Goal: Information Seeking & Learning: Compare options

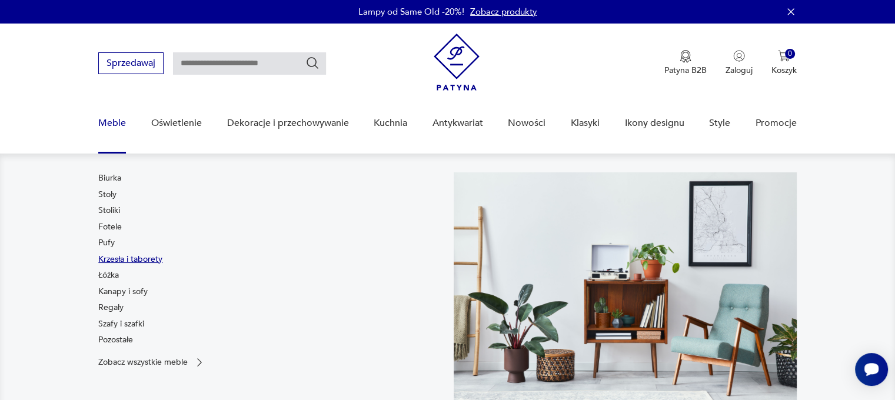
click at [114, 260] on link "Krzesła i taborety" at bounding box center [130, 260] width 64 height 12
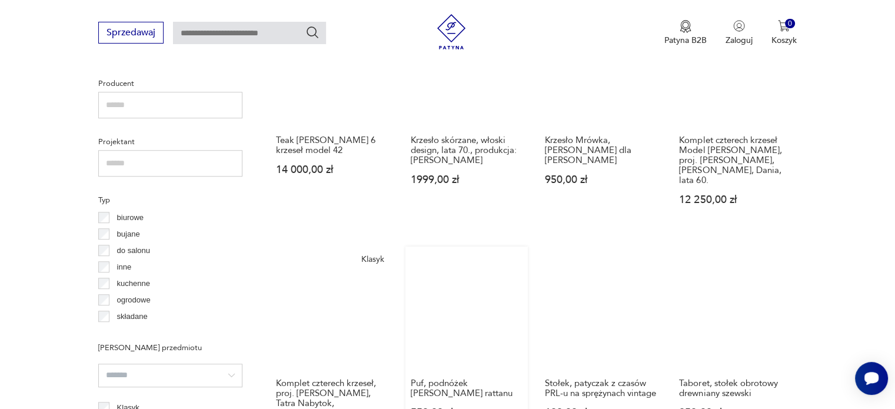
scroll to position [899, 0]
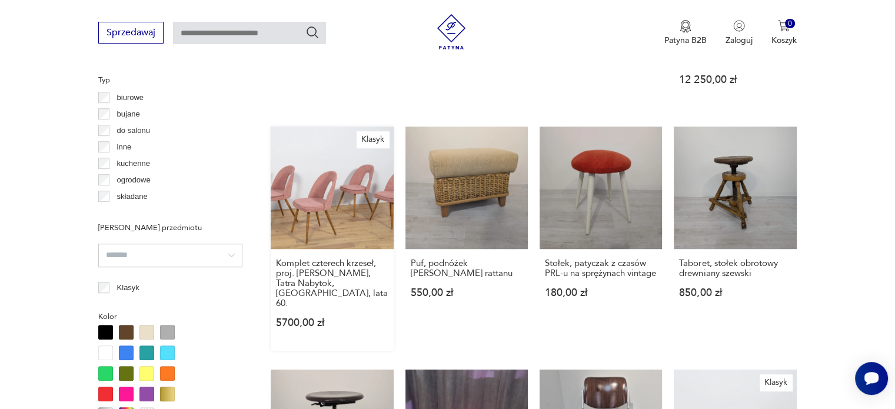
click at [331, 188] on link "Klasyk Komplet czterech krzeseł, proj. [PERSON_NAME], Tatra Nabytok, [GEOGRAPHI…" at bounding box center [332, 238] width 122 height 224
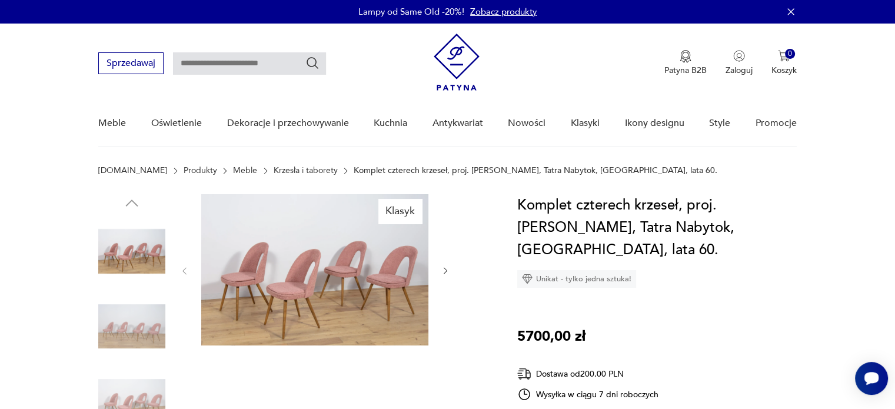
click at [445, 268] on icon "button" at bounding box center [446, 271] width 10 height 10
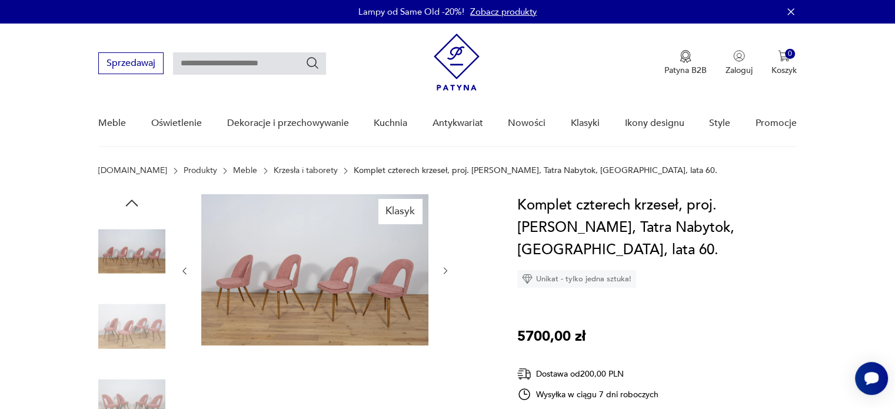
click at [445, 268] on icon "button" at bounding box center [446, 271] width 10 height 10
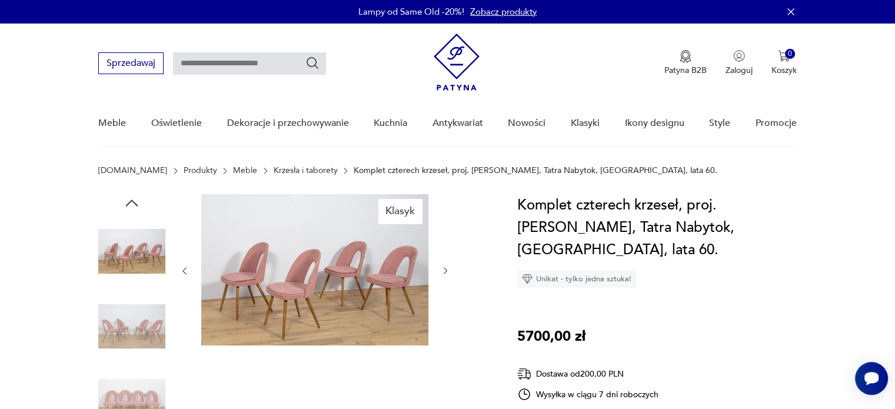
click at [445, 268] on icon "button" at bounding box center [446, 271] width 10 height 10
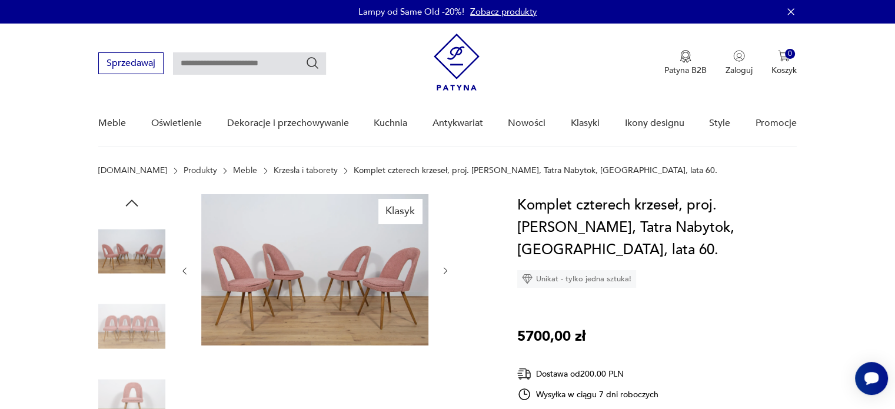
click at [445, 268] on icon "button" at bounding box center [446, 271] width 10 height 10
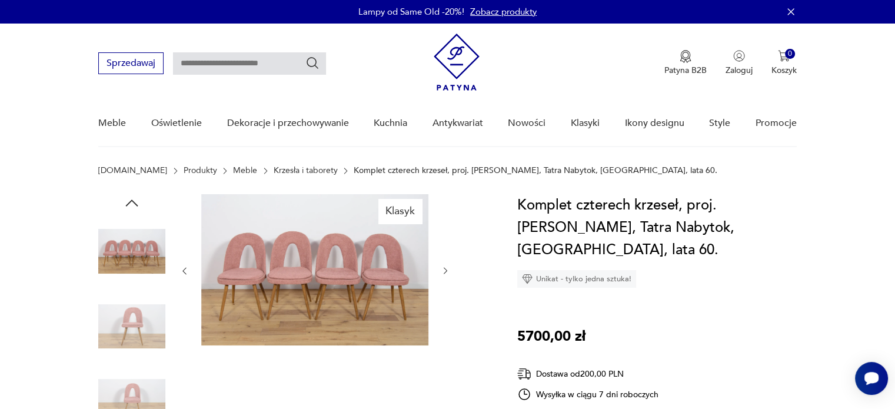
click at [445, 268] on icon "button" at bounding box center [446, 271] width 10 height 10
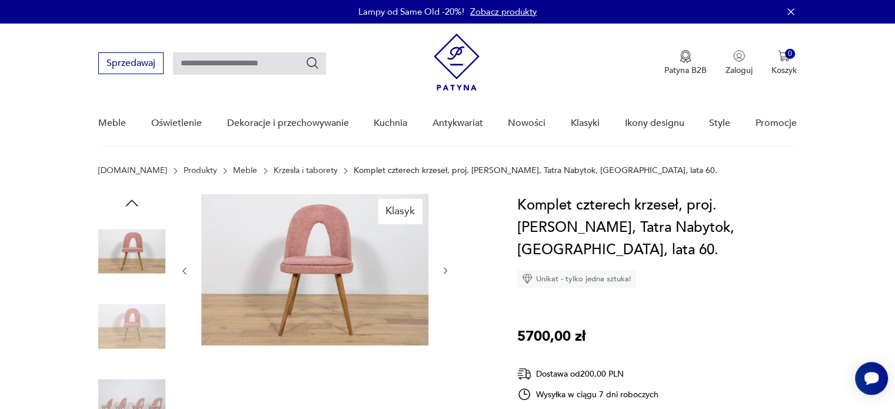
click at [363, 289] on img at bounding box center [314, 269] width 227 height 151
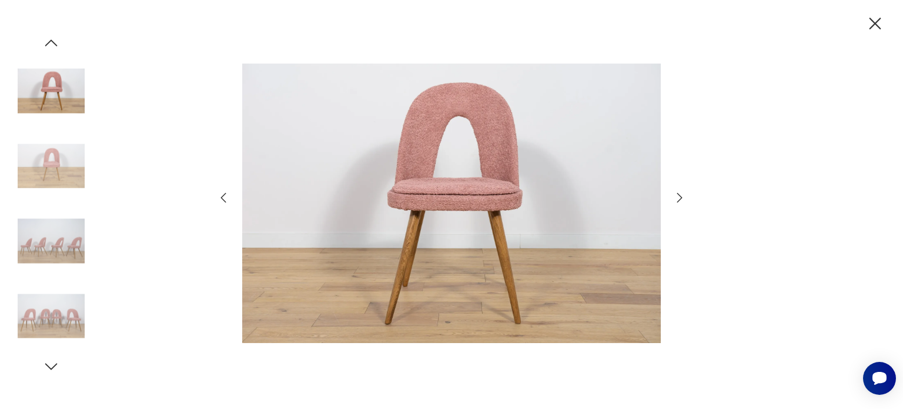
click at [677, 196] on icon "button" at bounding box center [680, 198] width 14 height 14
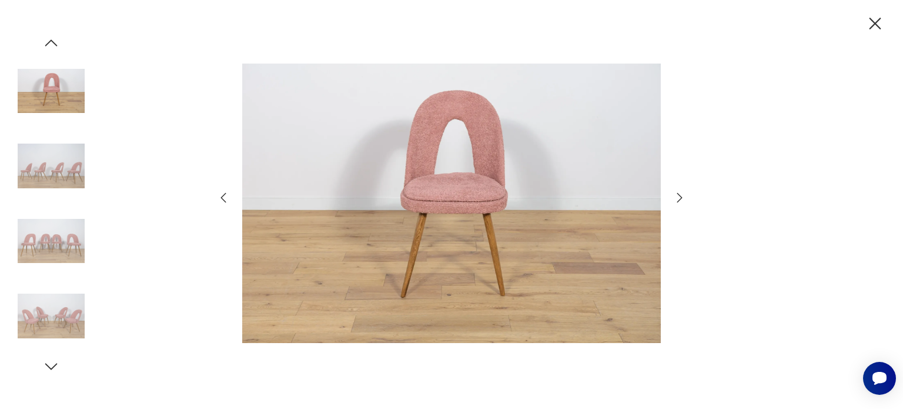
click at [677, 196] on icon "button" at bounding box center [680, 198] width 14 height 14
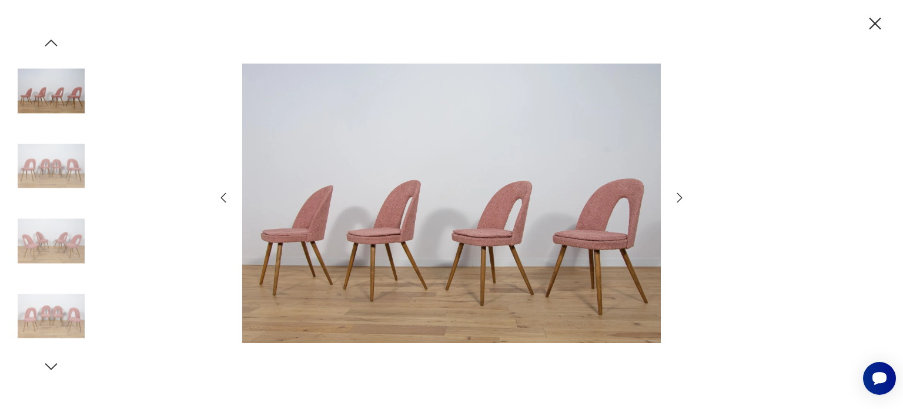
click at [676, 197] on icon "button" at bounding box center [680, 198] width 14 height 14
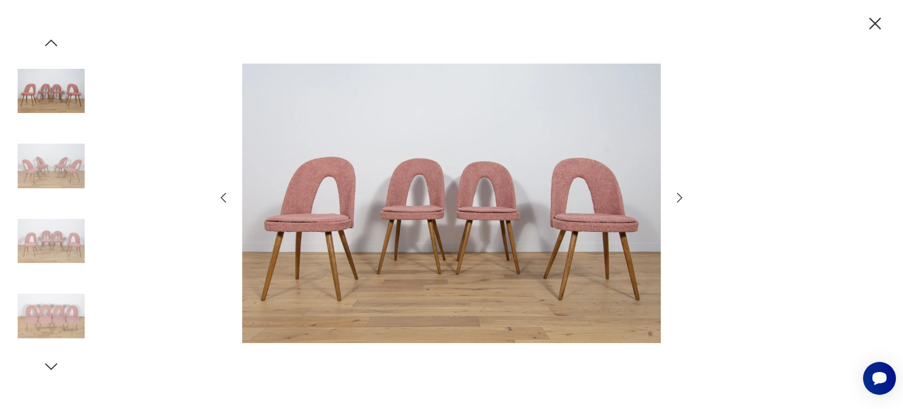
click at [676, 197] on icon "button" at bounding box center [680, 198] width 14 height 14
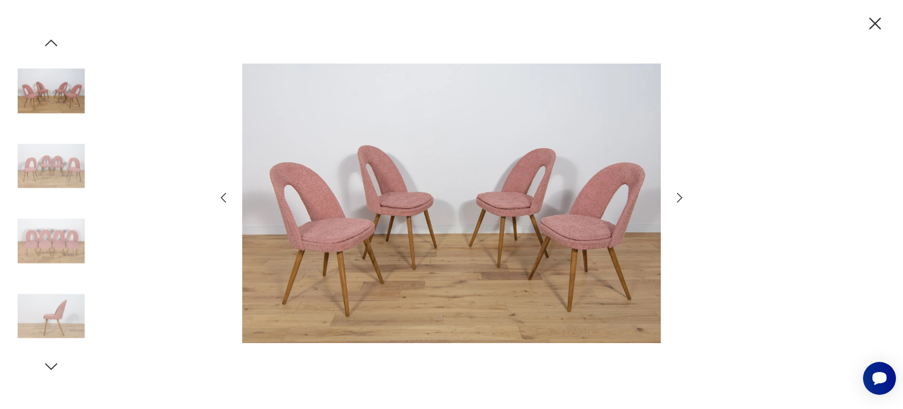
click at [676, 197] on icon "button" at bounding box center [680, 198] width 14 height 14
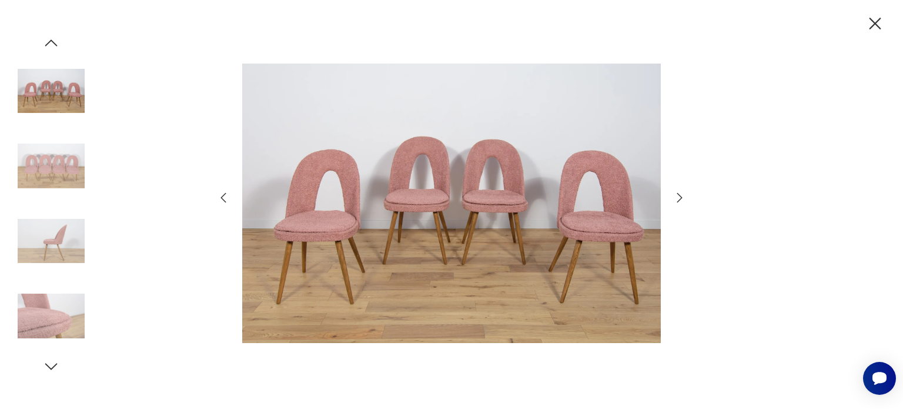
click at [676, 197] on icon "button" at bounding box center [680, 198] width 14 height 14
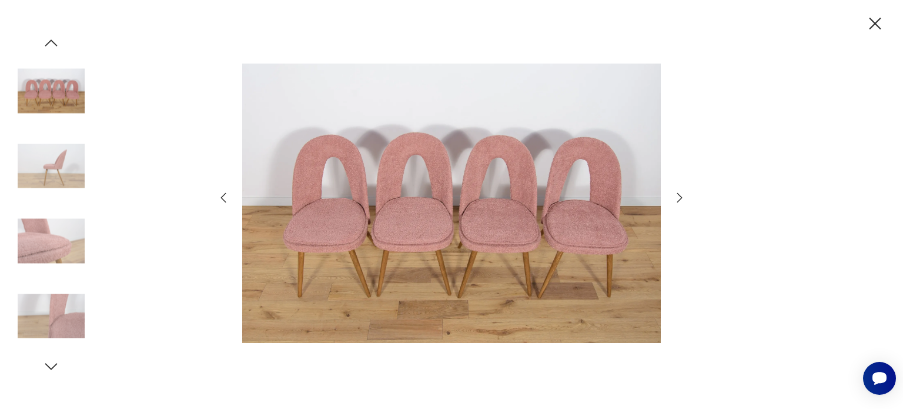
click at [676, 197] on icon "button" at bounding box center [680, 198] width 14 height 14
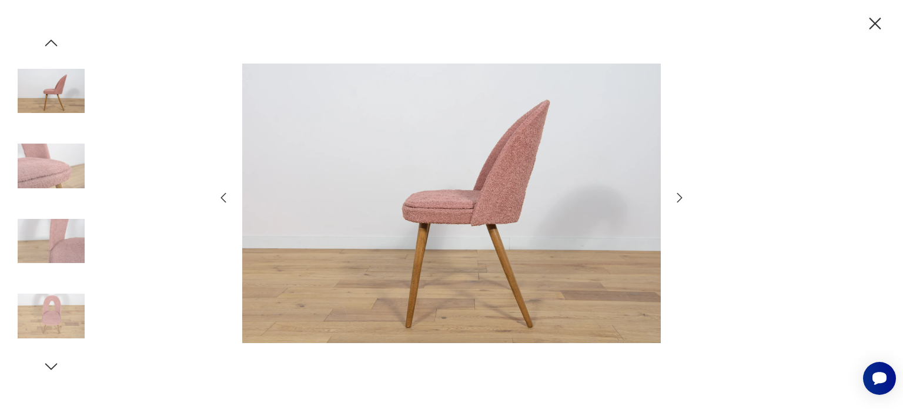
click at [525, 214] on img at bounding box center [451, 203] width 419 height 327
click at [523, 214] on img at bounding box center [451, 203] width 419 height 327
click at [522, 214] on img at bounding box center [451, 203] width 419 height 327
click at [671, 197] on div at bounding box center [451, 204] width 471 height 329
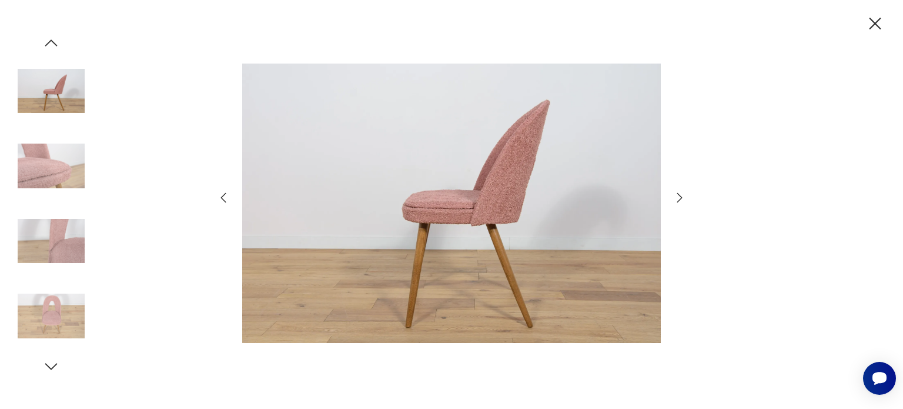
click at [677, 198] on icon "button" at bounding box center [680, 198] width 14 height 14
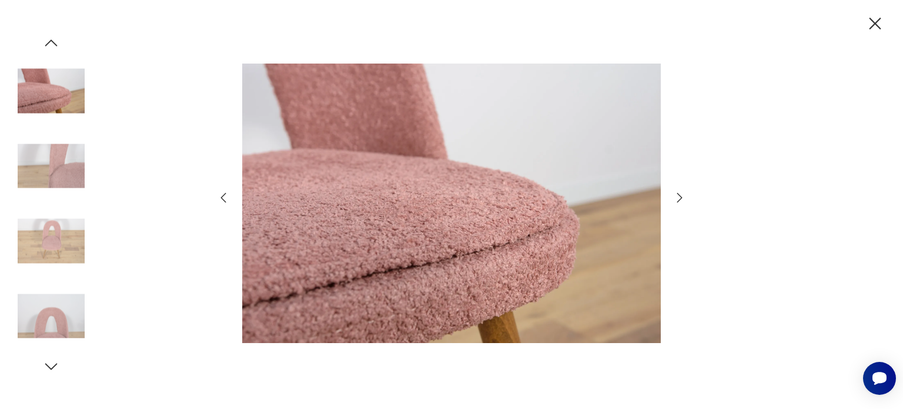
click at [676, 199] on icon "button" at bounding box center [680, 198] width 14 height 14
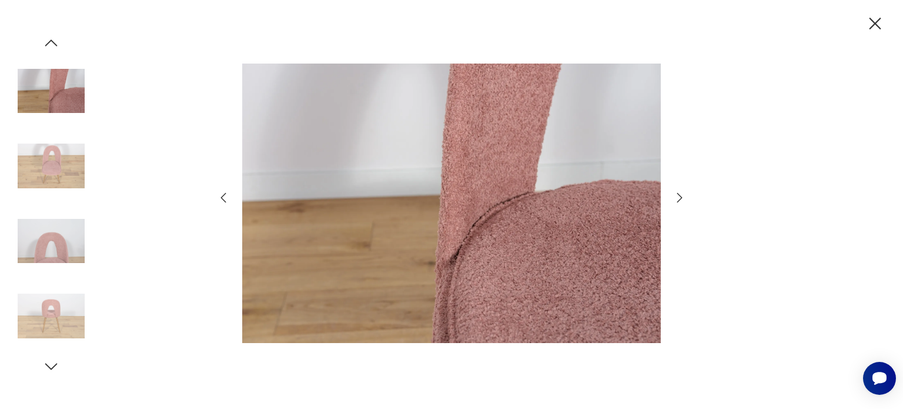
click at [676, 199] on icon "button" at bounding box center [680, 198] width 14 height 14
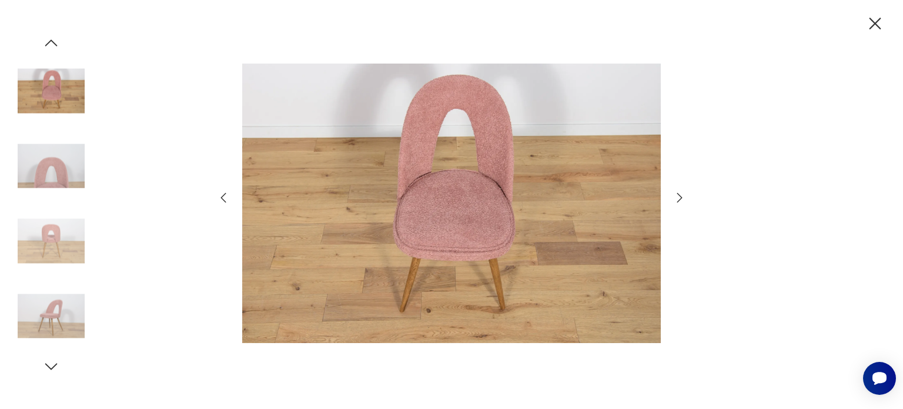
click at [676, 199] on icon "button" at bounding box center [680, 198] width 14 height 14
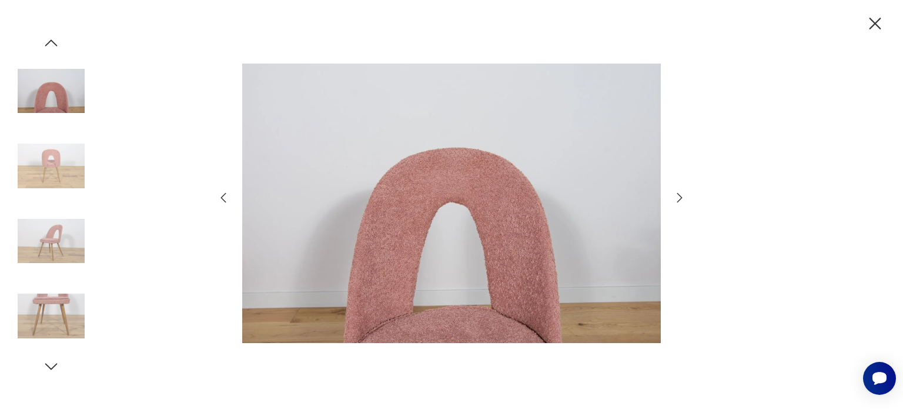
click at [676, 199] on icon "button" at bounding box center [680, 198] width 14 height 14
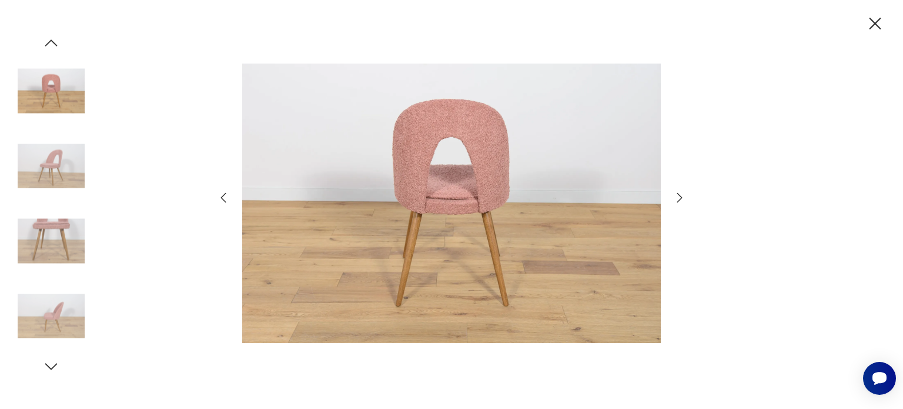
click at [676, 199] on icon "button" at bounding box center [680, 198] width 14 height 14
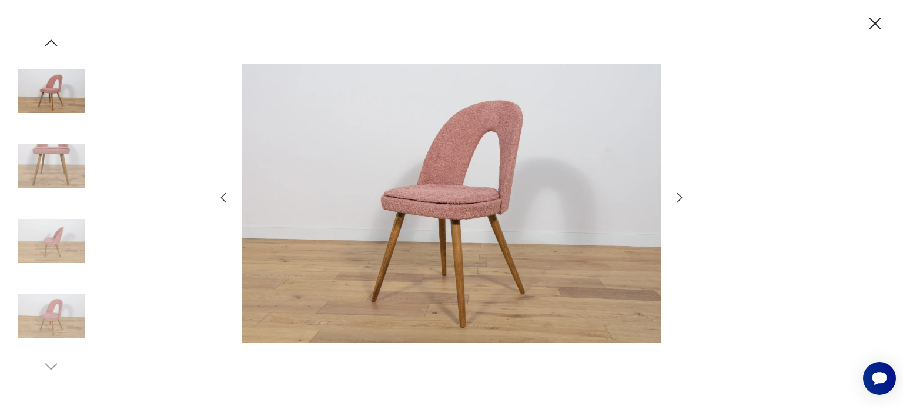
click at [676, 199] on icon "button" at bounding box center [680, 198] width 14 height 14
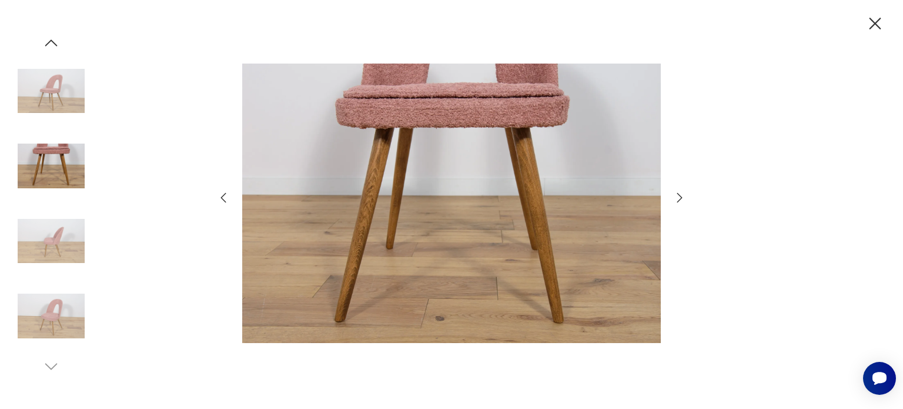
click at [676, 199] on icon "button" at bounding box center [680, 198] width 14 height 14
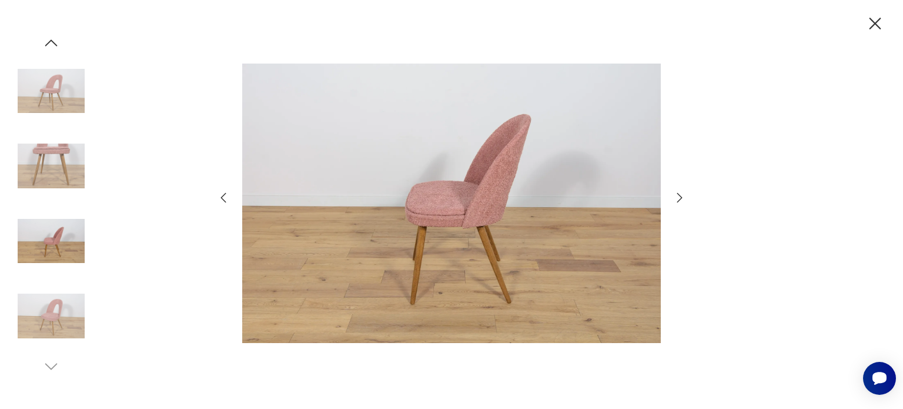
click at [871, 20] on icon "button" at bounding box center [875, 24] width 21 height 21
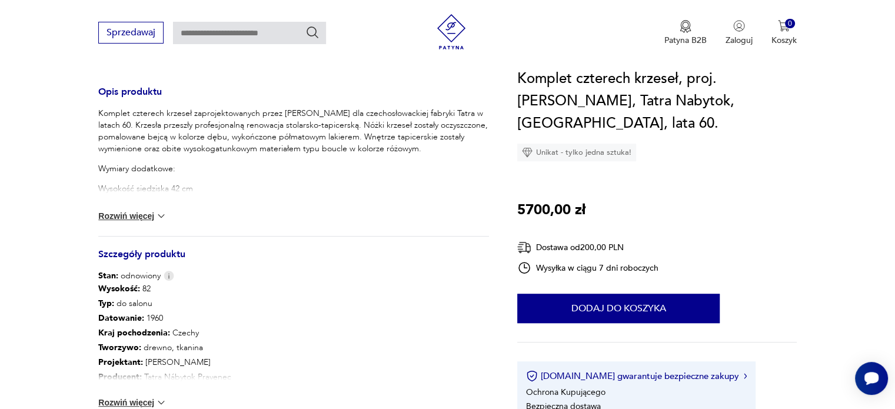
scroll to position [529, 0]
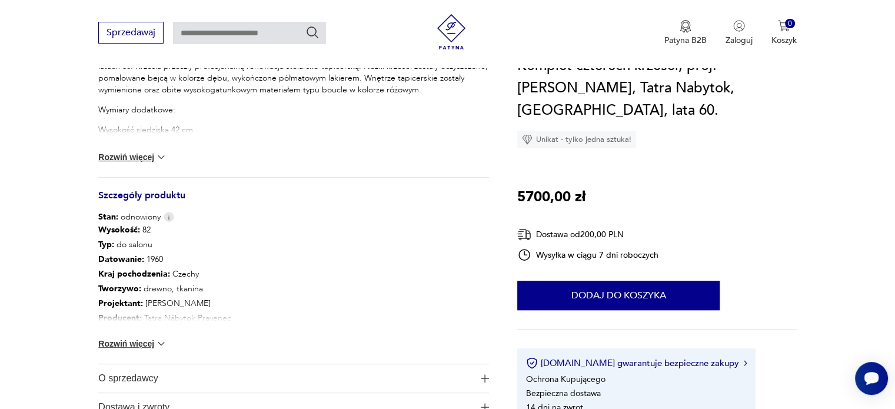
click at [162, 341] on img at bounding box center [161, 344] width 12 height 12
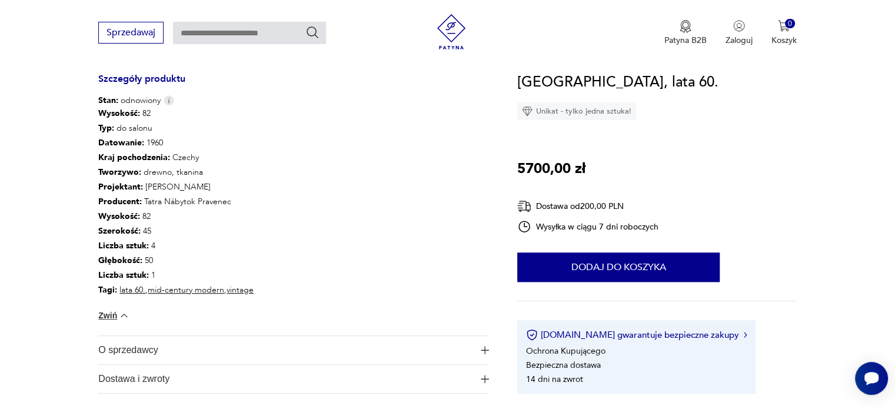
scroll to position [647, 0]
click at [487, 349] on img "button" at bounding box center [485, 349] width 8 height 8
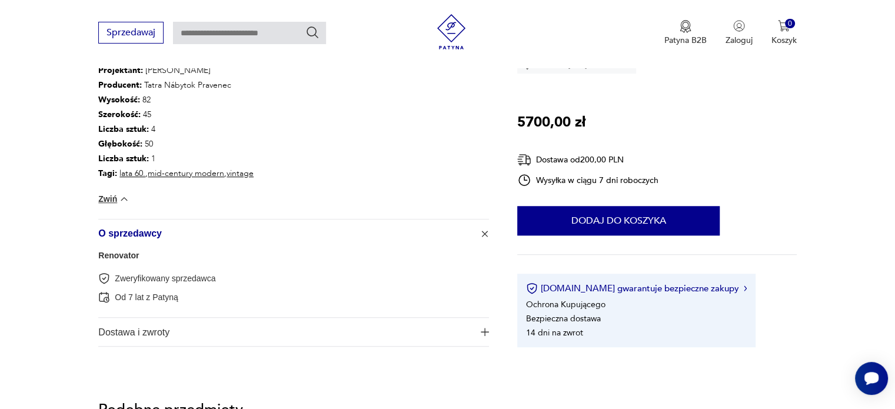
scroll to position [765, 0]
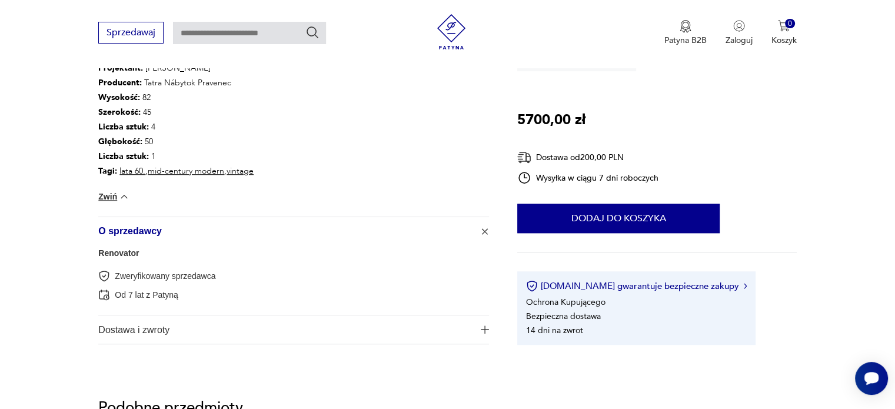
click at [484, 326] on img "button" at bounding box center [485, 329] width 8 height 8
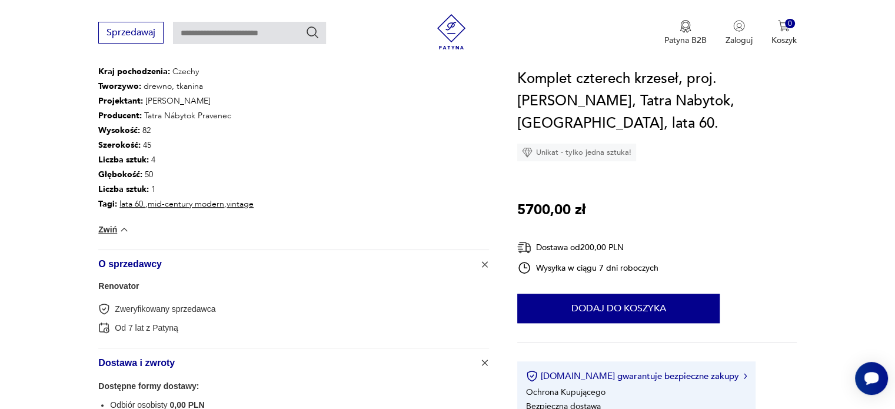
scroll to position [588, 0]
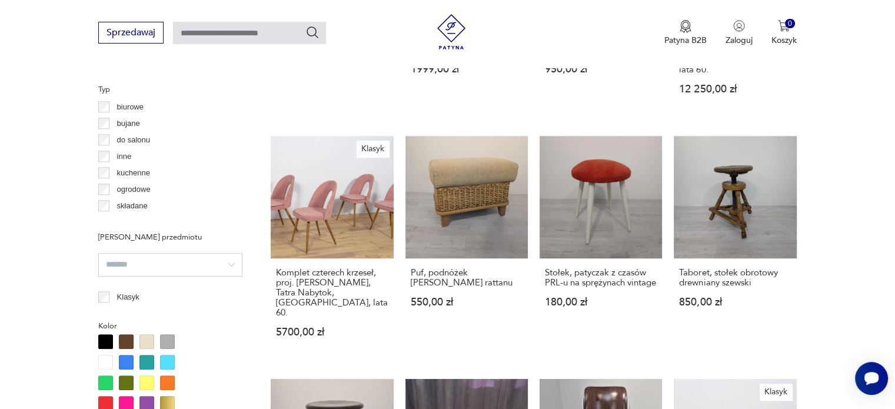
scroll to position [1118, 0]
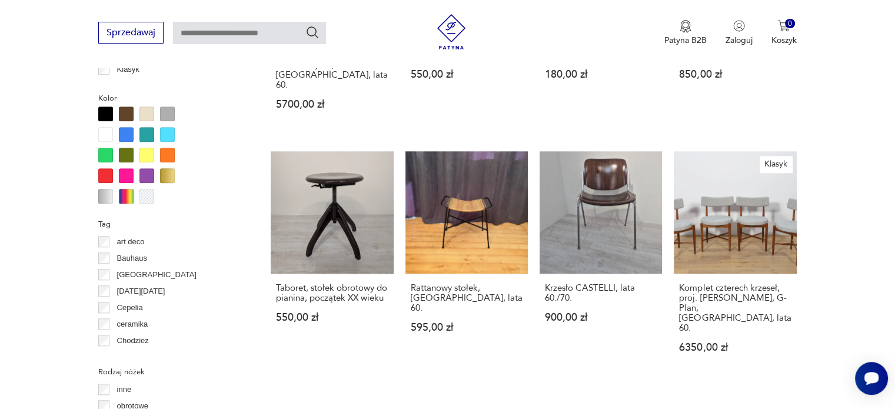
click at [756, 178] on link "Klasyk Komplet czterech krzeseł, proj. [PERSON_NAME], G-Plan, [GEOGRAPHIC_DATA]…" at bounding box center [734, 263] width 122 height 224
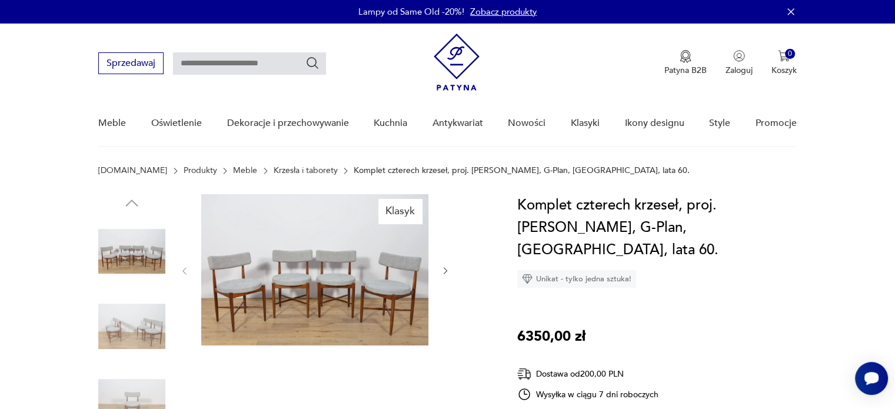
click at [376, 284] on img at bounding box center [314, 269] width 227 height 151
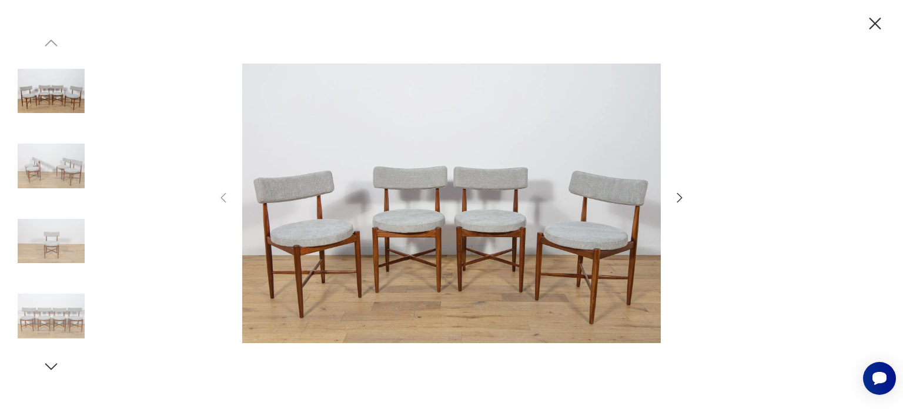
click at [679, 191] on icon "button" at bounding box center [680, 198] width 14 height 14
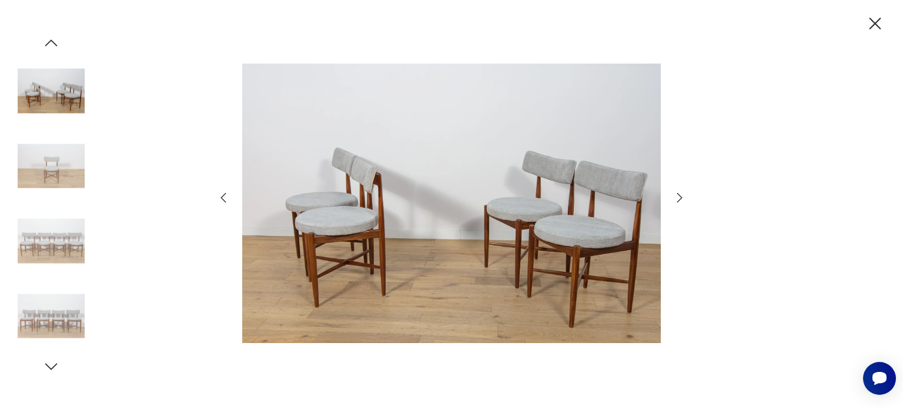
click at [678, 196] on icon "button" at bounding box center [680, 198] width 14 height 14
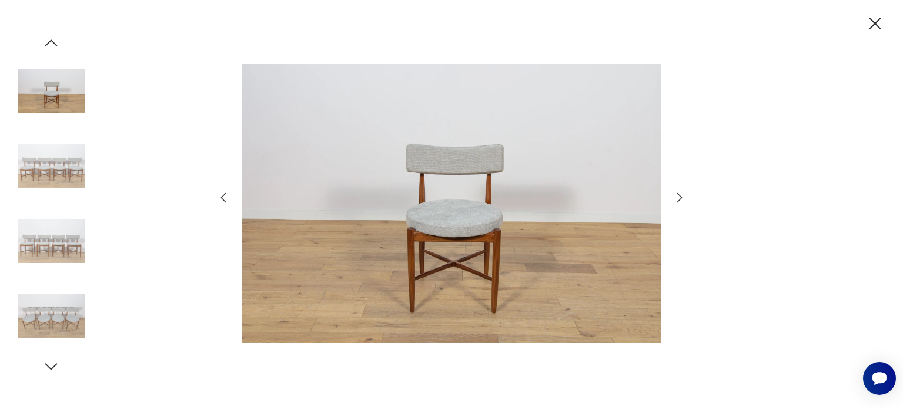
click at [678, 197] on icon "button" at bounding box center [680, 198] width 14 height 14
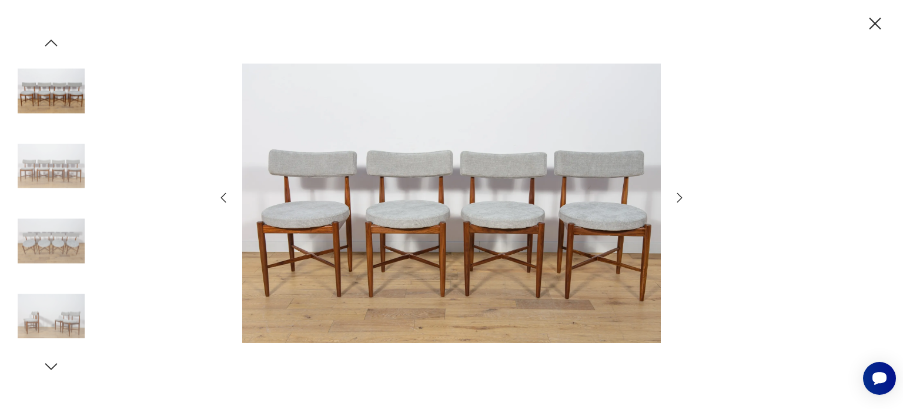
click at [872, 22] on icon "button" at bounding box center [875, 24] width 21 height 21
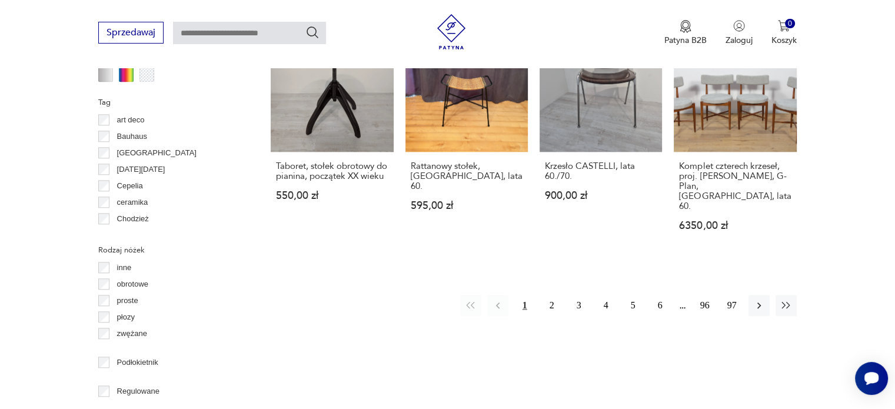
scroll to position [1365, 0]
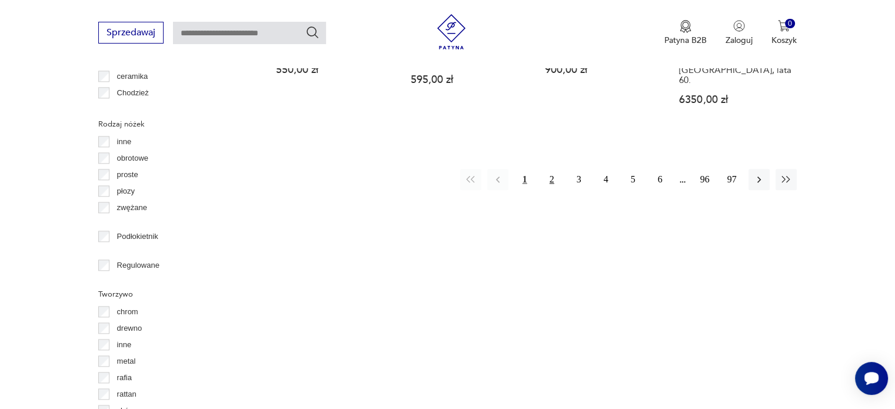
click at [549, 169] on button "2" at bounding box center [551, 179] width 21 height 21
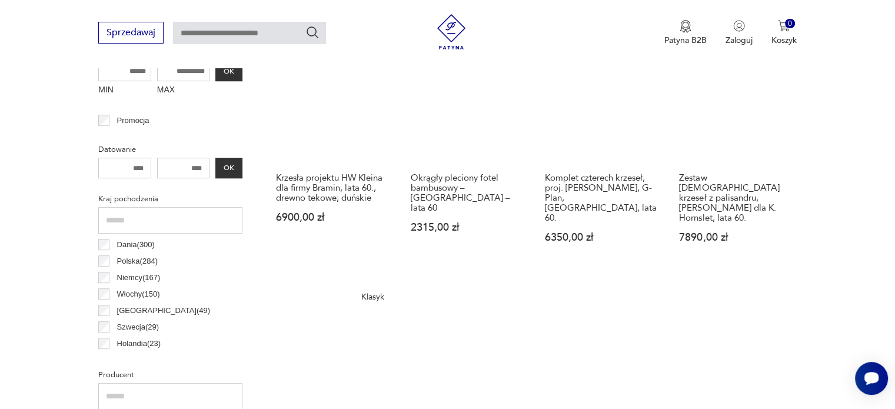
scroll to position [723, 0]
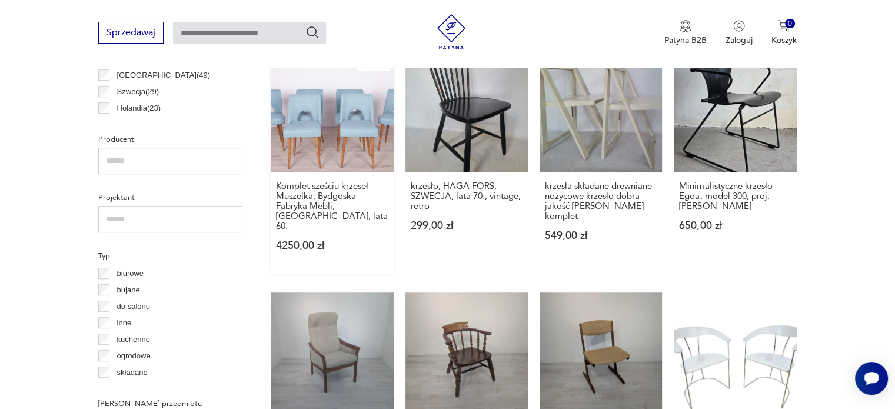
click at [353, 125] on link "Klasyk Komplet sześciu krzeseł Muszelka, Bydgoska Fabryka Mebli, [GEOGRAPHIC_DA…" at bounding box center [332, 161] width 122 height 224
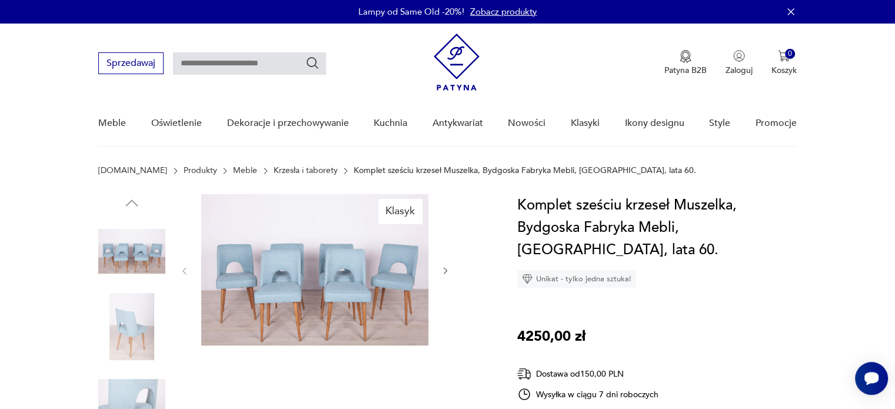
click at [446, 271] on icon "button" at bounding box center [446, 271] width 10 height 10
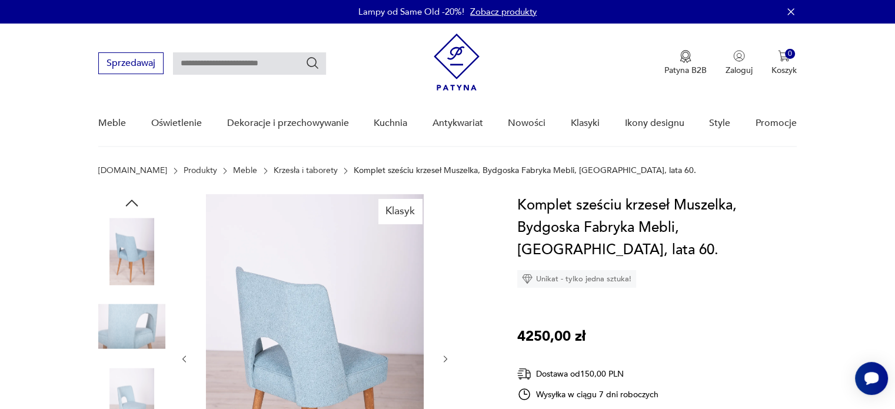
click at [445, 271] on div at bounding box center [314, 358] width 271 height 329
click at [442, 355] on icon "button" at bounding box center [446, 359] width 10 height 10
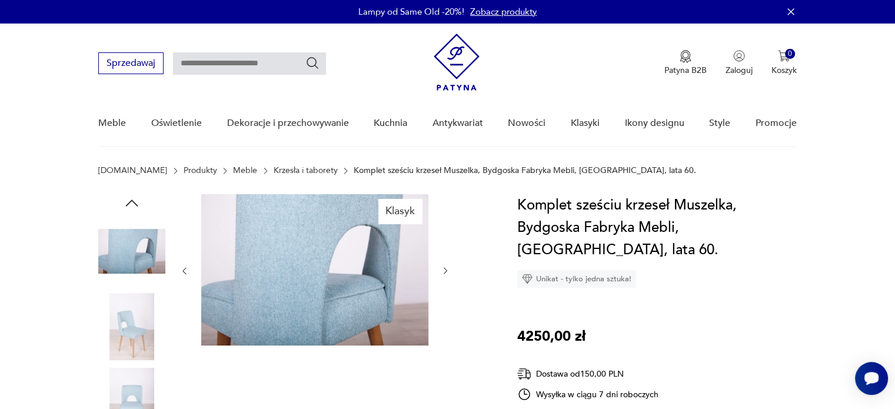
click at [444, 268] on icon "button" at bounding box center [445, 271] width 4 height 7
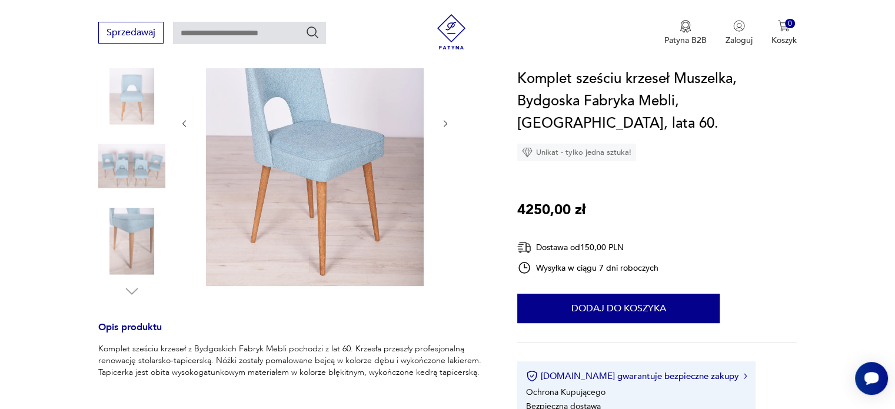
scroll to position [59, 0]
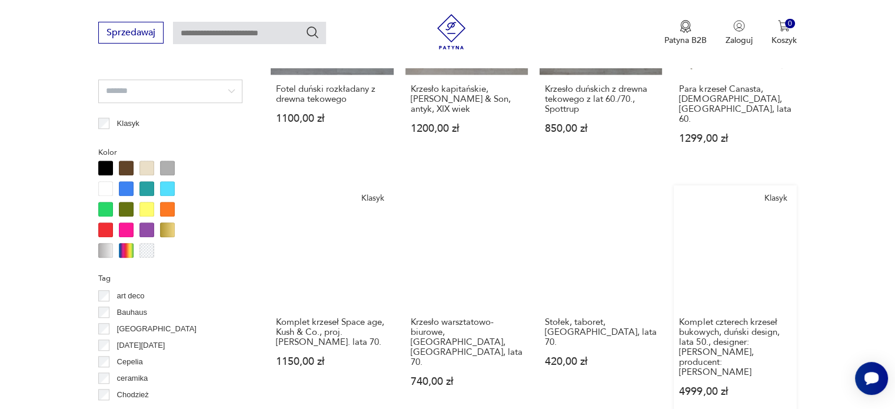
scroll to position [1135, 0]
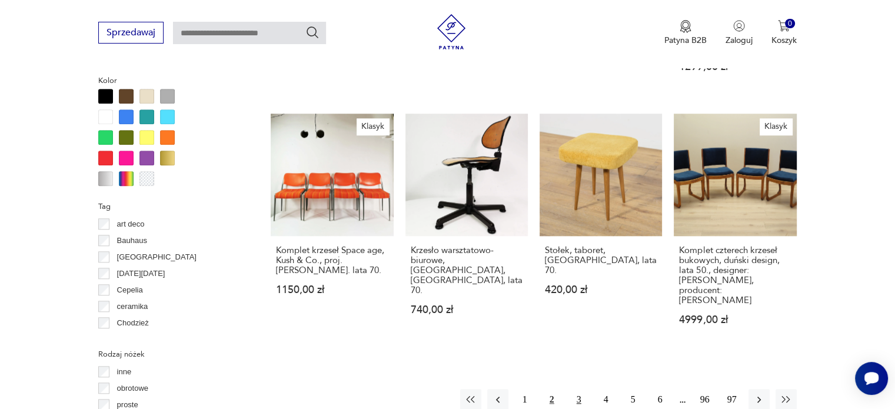
click at [579, 389] on button "3" at bounding box center [578, 399] width 21 height 21
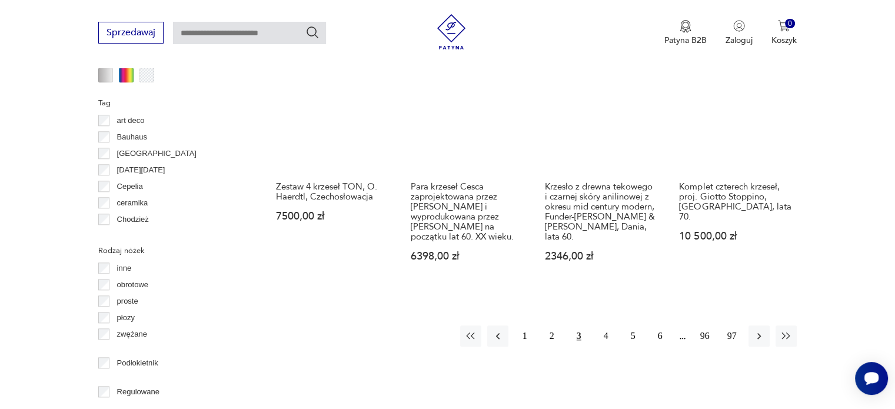
scroll to position [1253, 0]
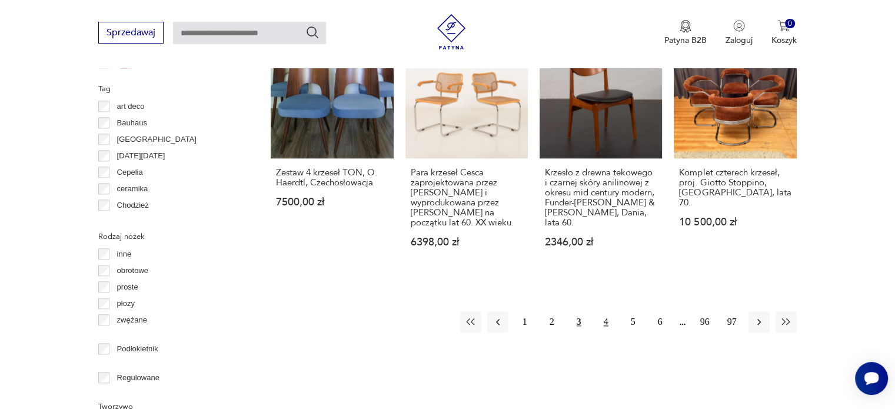
click at [601, 311] on button "4" at bounding box center [605, 321] width 21 height 21
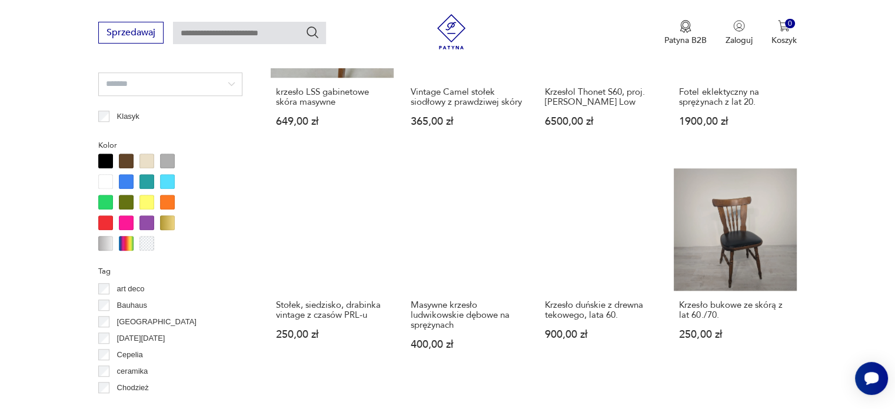
scroll to position [1076, 0]
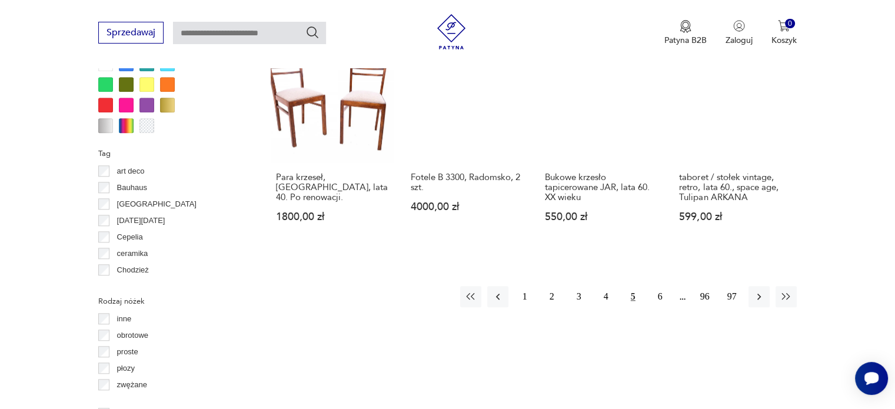
scroll to position [1194, 0]
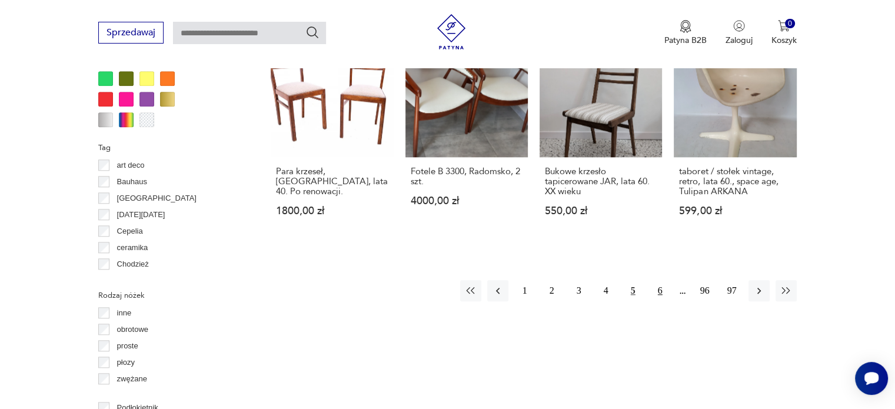
click at [659, 280] on button "6" at bounding box center [659, 290] width 21 height 21
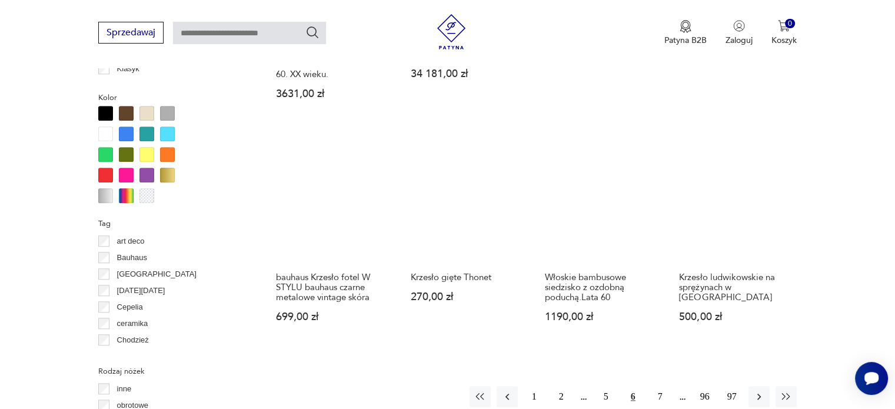
scroll to position [1194, 0]
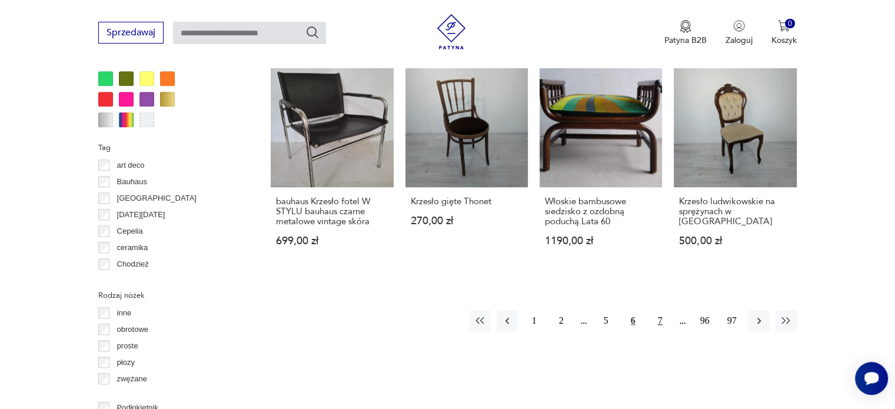
click at [661, 310] on button "7" at bounding box center [659, 320] width 21 height 21
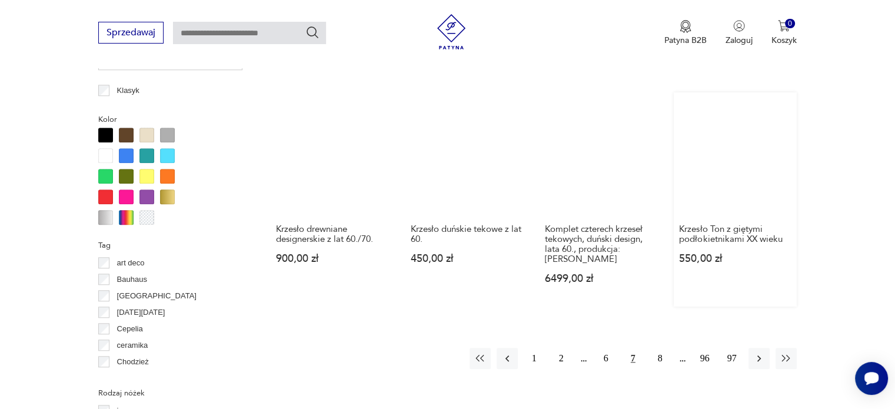
scroll to position [1076, 0]
